Goal: Navigation & Orientation: Find specific page/section

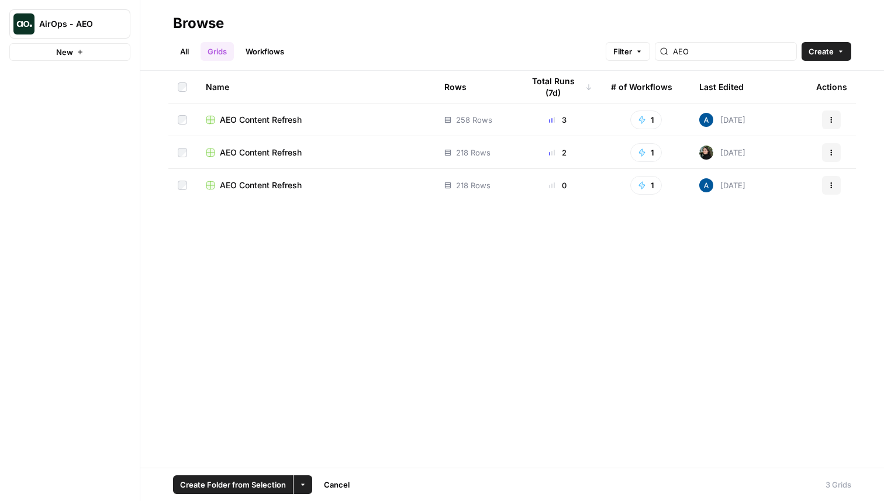
scroll to position [4208, 0]
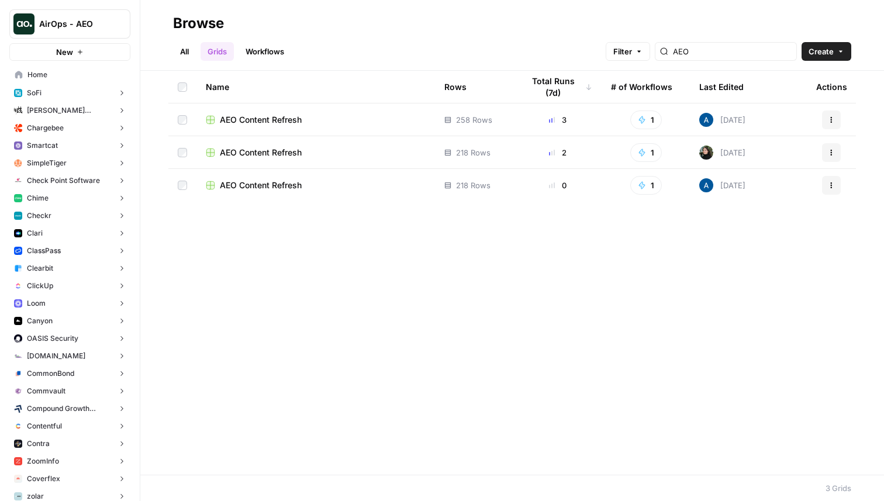
click at [289, 41] on div "All Grids Workflows Filter AEO Create" at bounding box center [512, 47] width 678 height 28
click at [277, 53] on link "Workflows" at bounding box center [265, 51] width 53 height 19
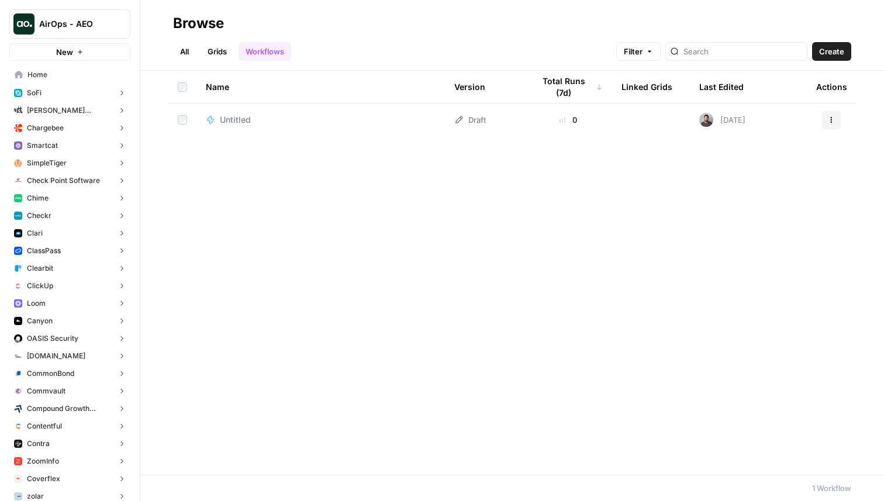
click at [204, 54] on link "Grids" at bounding box center [217, 51] width 33 height 19
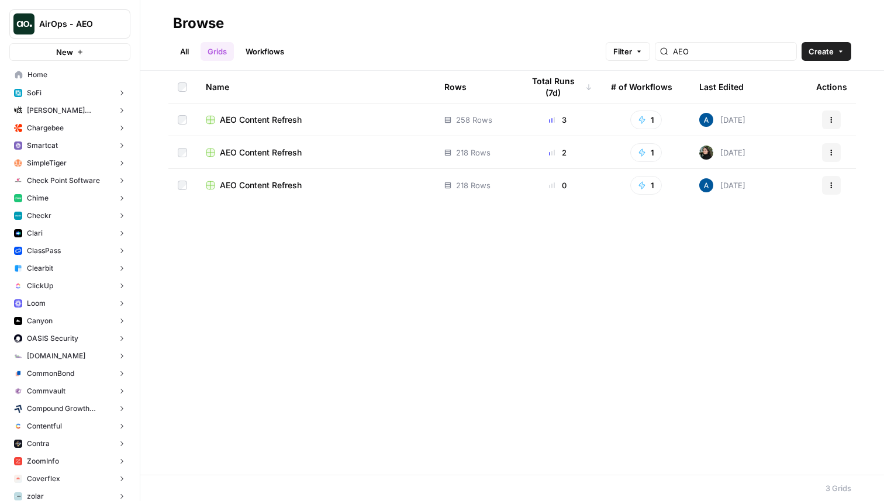
click at [181, 52] on link "All" at bounding box center [184, 51] width 23 height 19
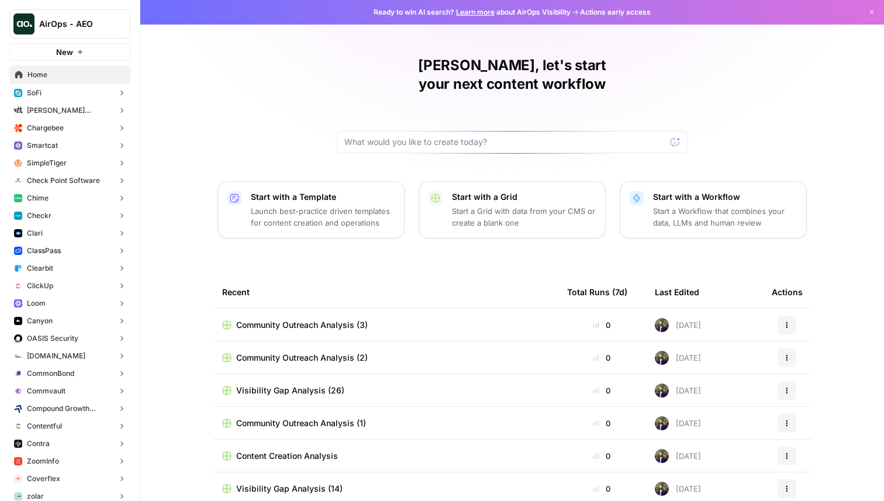
click at [49, 212] on span "Checkr" at bounding box center [39, 215] width 25 height 11
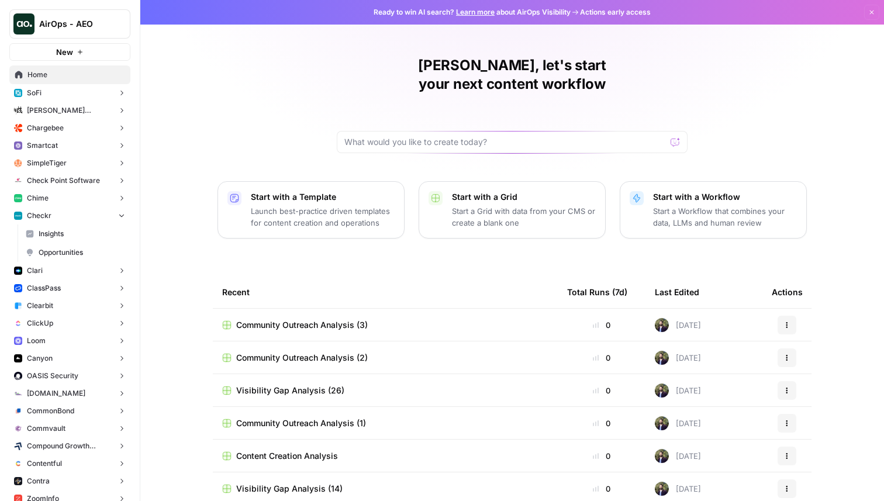
click at [60, 247] on span "Opportunities" at bounding box center [82, 252] width 87 height 11
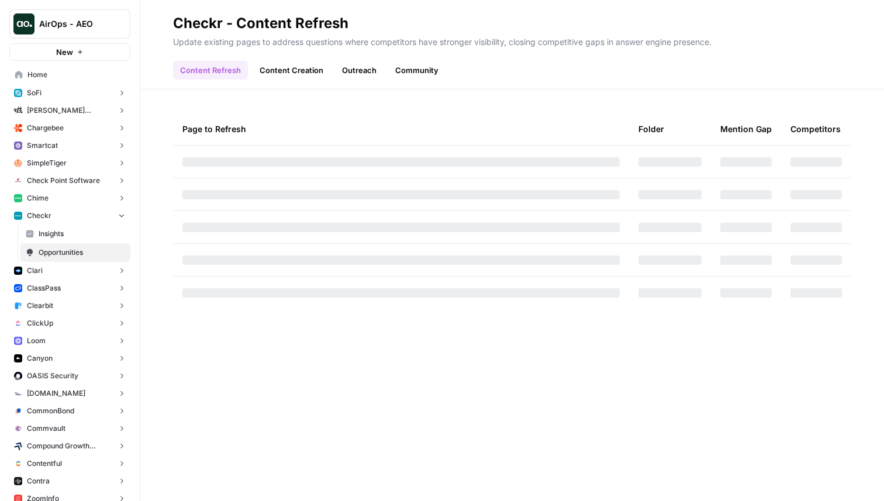
click at [294, 79] on link "Content Creation" at bounding box center [292, 70] width 78 height 19
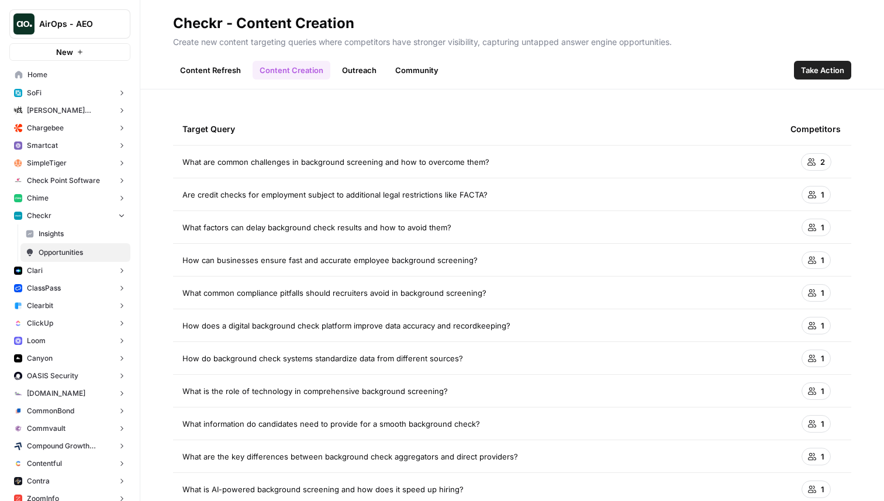
click at [837, 70] on span "Take Action" at bounding box center [822, 70] width 43 height 12
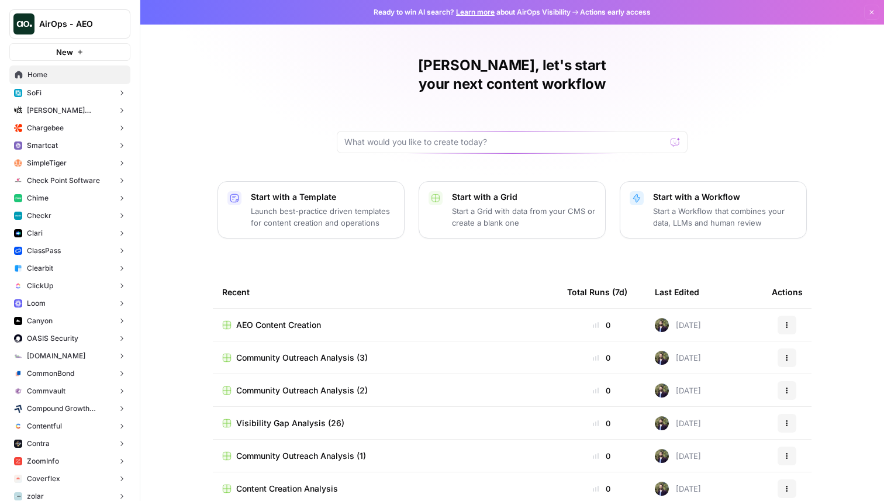
click at [68, 201] on button "Chime" at bounding box center [69, 198] width 121 height 18
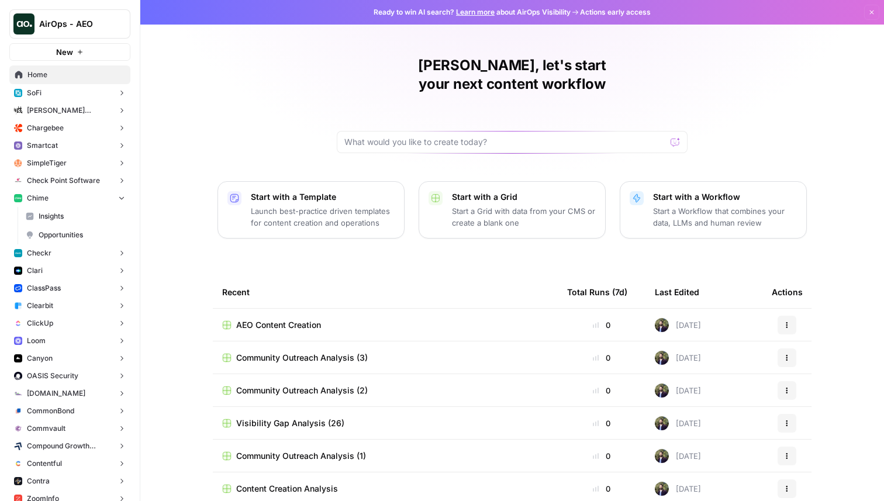
click at [70, 232] on span "Opportunities" at bounding box center [82, 235] width 87 height 11
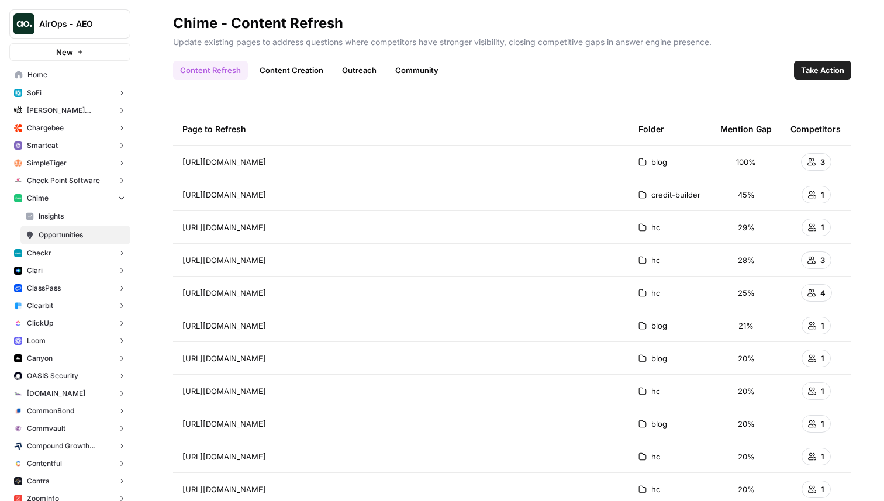
click at [291, 71] on link "Content Creation" at bounding box center [292, 70] width 78 height 19
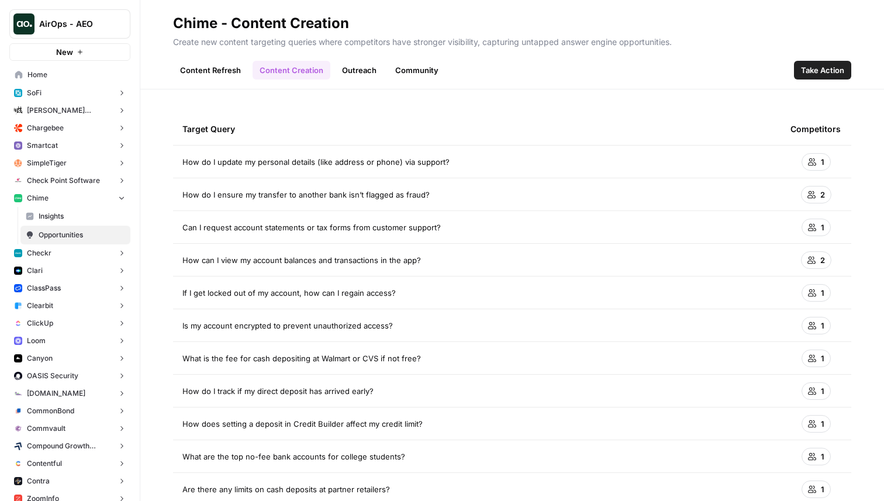
click at [356, 65] on link "Outreach" at bounding box center [359, 70] width 49 height 19
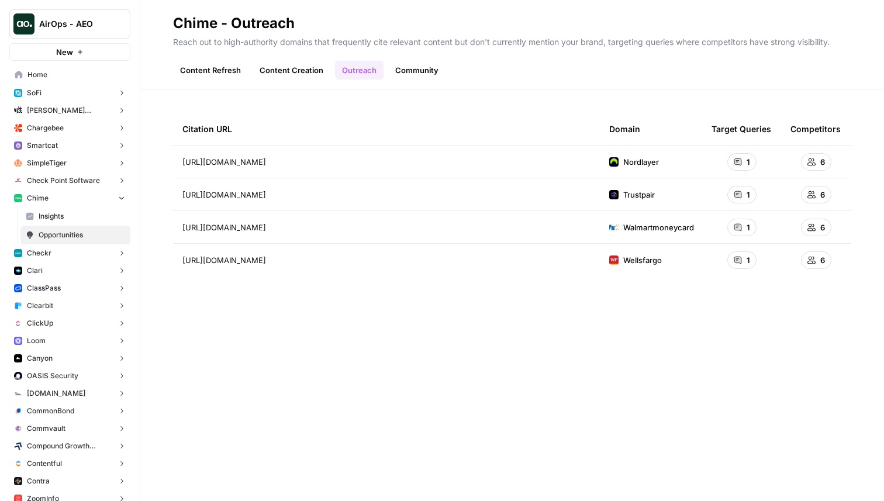
click at [422, 75] on link "Community" at bounding box center [416, 70] width 57 height 19
click at [358, 73] on link "Outreach" at bounding box center [359, 70] width 49 height 19
click at [419, 70] on link "Community" at bounding box center [416, 70] width 57 height 19
click at [343, 70] on link "Outreach" at bounding box center [359, 70] width 49 height 19
click at [412, 74] on link "Community" at bounding box center [416, 70] width 57 height 19
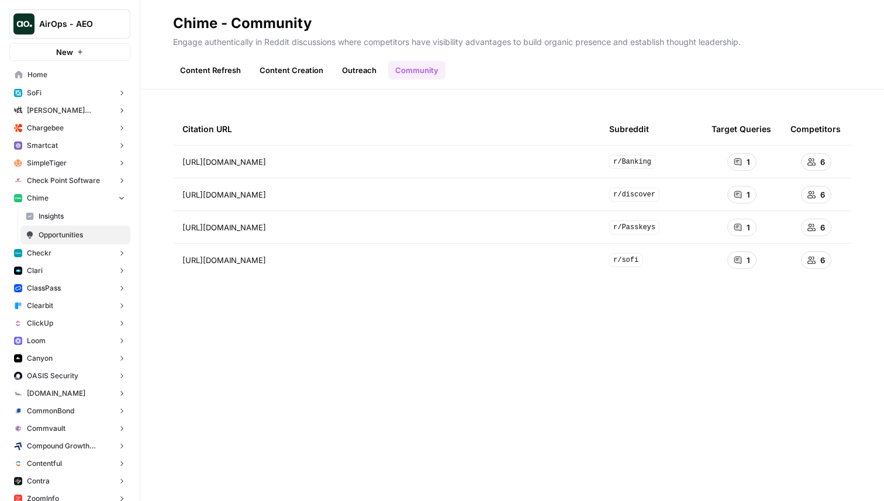
click at [348, 70] on link "Outreach" at bounding box center [359, 70] width 49 height 19
click at [420, 70] on link "Community" at bounding box center [416, 70] width 57 height 19
click at [372, 74] on link "Outreach" at bounding box center [359, 70] width 49 height 19
click at [420, 66] on link "Community" at bounding box center [416, 70] width 57 height 19
